Goal: Find specific page/section: Find specific page/section

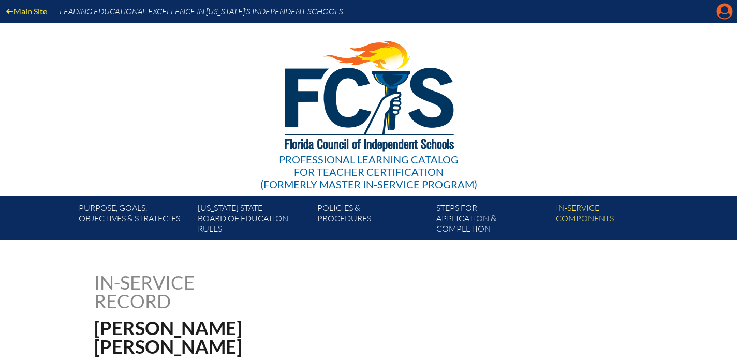
click at [723, 14] on icon at bounding box center [724, 12] width 16 height 16
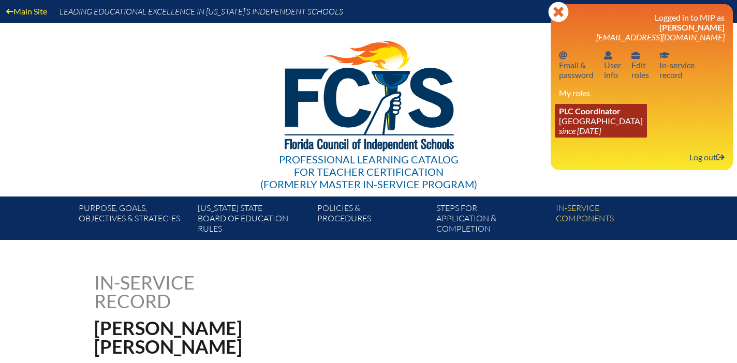
click at [587, 124] on link "PLC Coordinator Carrollwood Day School since 2012 Jul 11" at bounding box center [601, 121] width 92 height 34
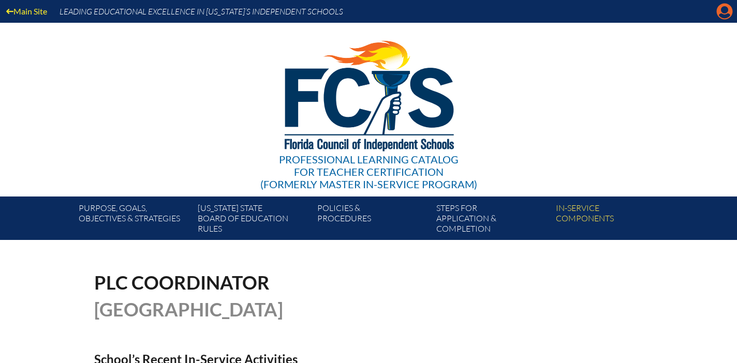
click at [724, 11] on icon "Manage account" at bounding box center [724, 11] width 17 height 17
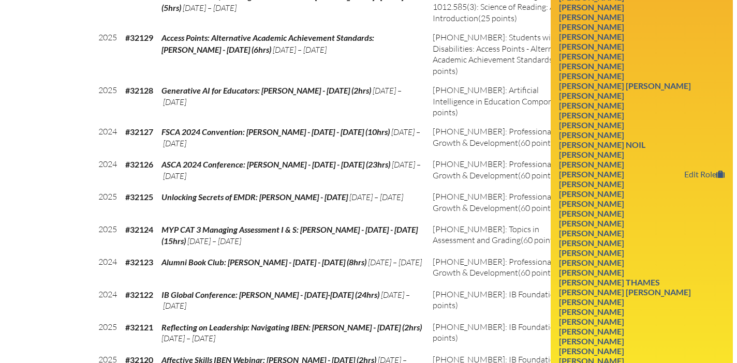
scroll to position [816, 0]
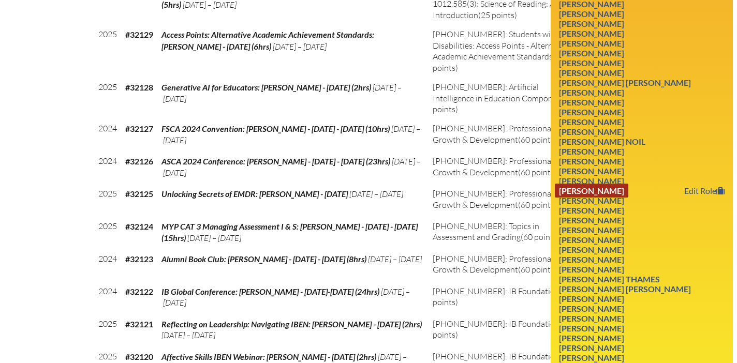
click at [618, 198] on link "Alison Richards" at bounding box center [591, 191] width 73 height 14
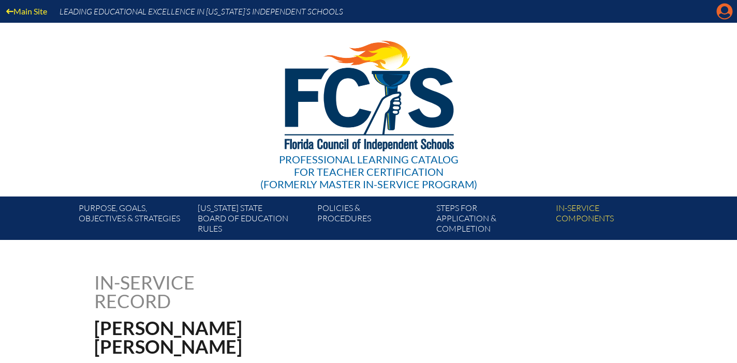
click at [722, 13] on icon at bounding box center [724, 12] width 16 height 16
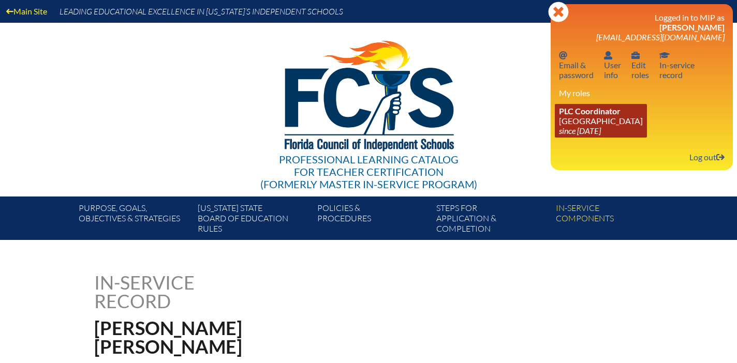
click at [599, 124] on link "PLC Coordinator Carrollwood Day School since 2012 Jul 11" at bounding box center [601, 121] width 92 height 34
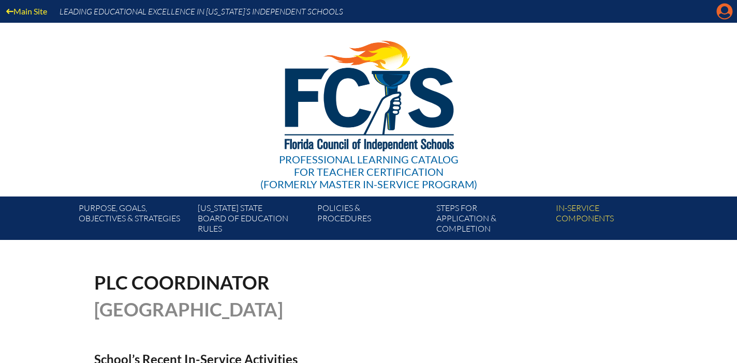
click at [721, 14] on icon "Manage account" at bounding box center [724, 11] width 17 height 17
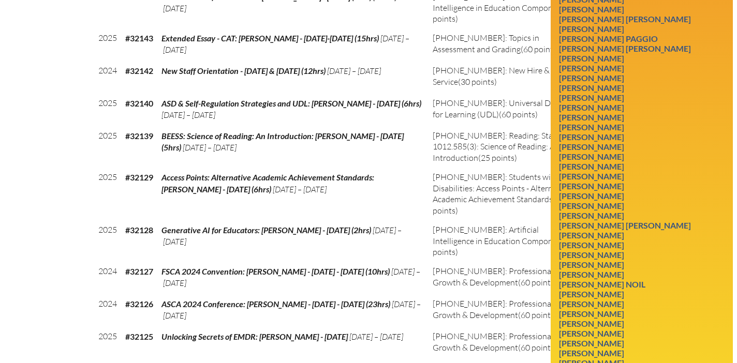
scroll to position [675, 0]
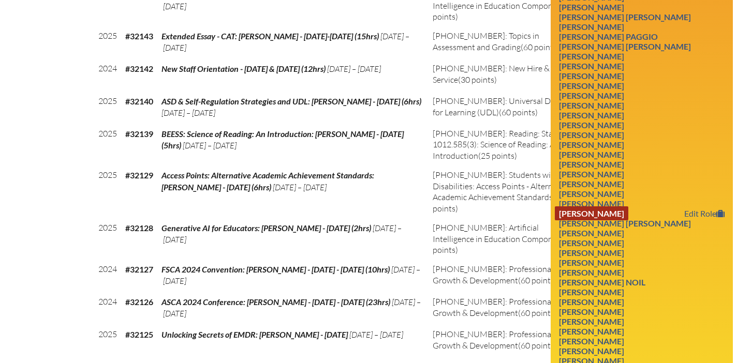
click at [600, 220] on link "Pedro Abreu Miller" at bounding box center [591, 213] width 73 height 14
